Goal: Information Seeking & Learning: Check status

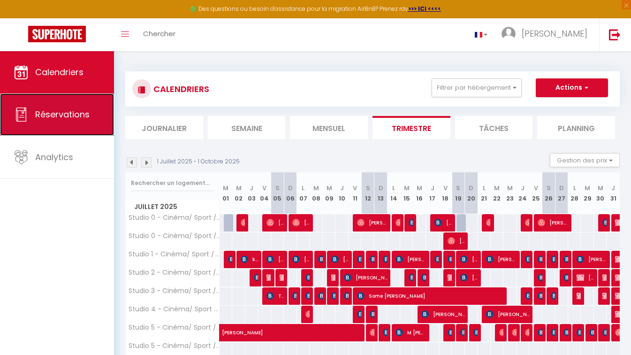
drag, startPoint x: 0, startPoint y: 0, endPoint x: 63, endPoint y: 106, distance: 123.1
click at [63, 106] on link "Réservations" at bounding box center [57, 114] width 114 height 42
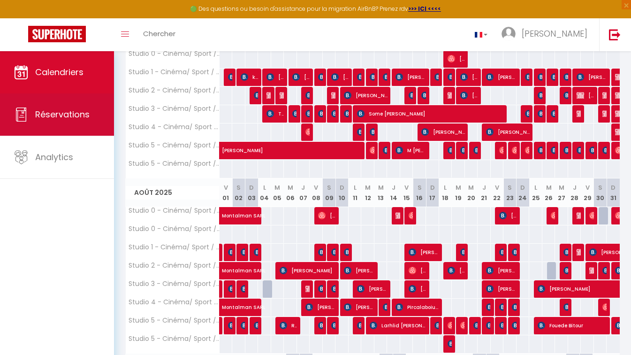
select select "not_cancelled"
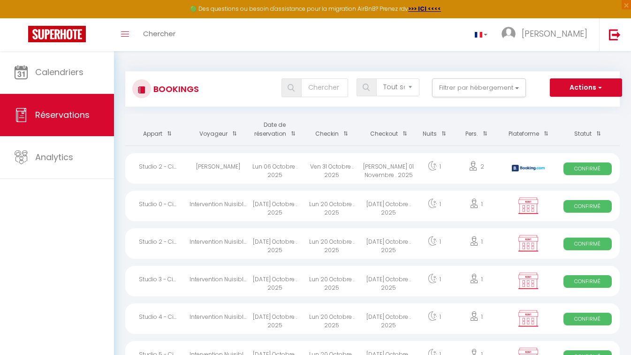
click at [278, 131] on th "Date de réservation" at bounding box center [274, 130] width 57 height 32
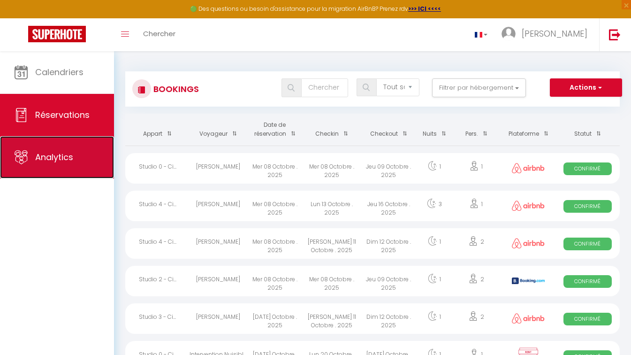
click at [44, 171] on link "Analytics" at bounding box center [57, 157] width 114 height 42
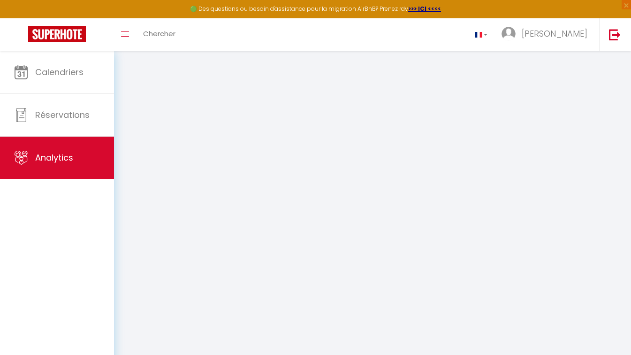
select select "2025"
select select "10"
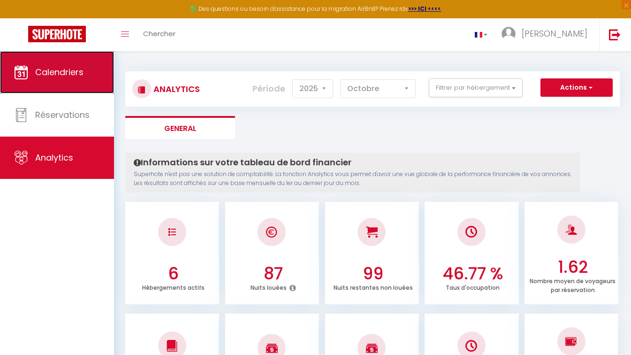
click at [60, 76] on span "Calendriers" at bounding box center [59, 72] width 48 height 12
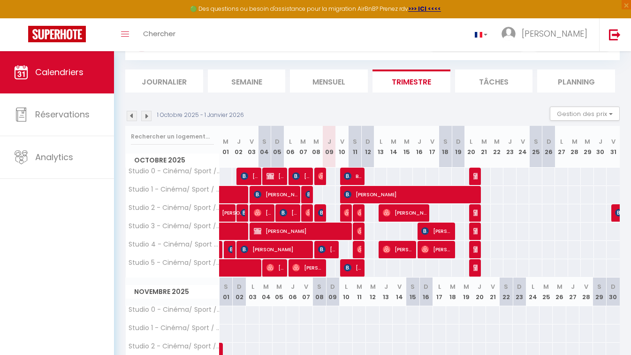
scroll to position [47, 0]
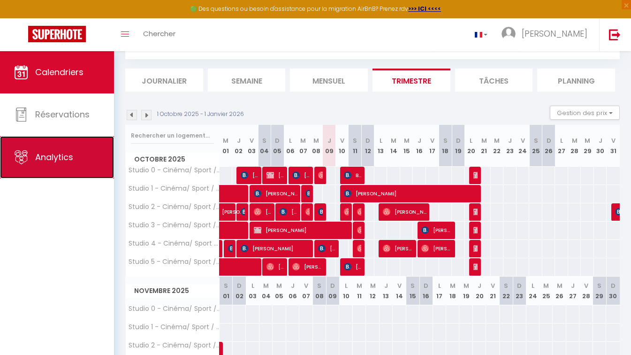
click at [53, 165] on link "Analytics" at bounding box center [57, 157] width 114 height 42
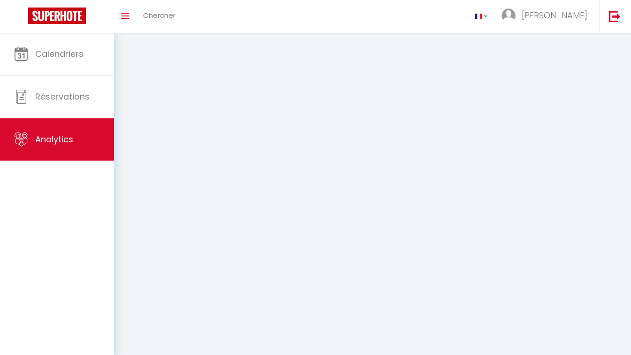
select select "2025"
select select "10"
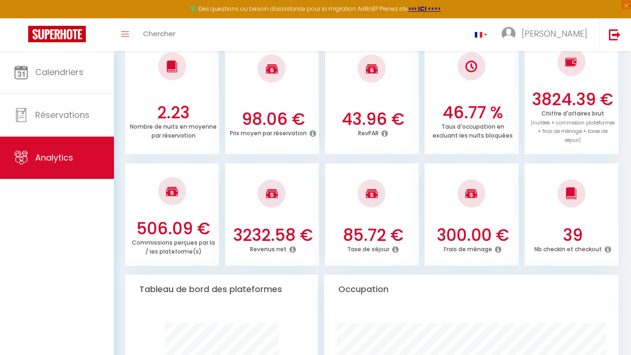
scroll to position [278, 0]
